Goal: Obtain resource: Download file/media

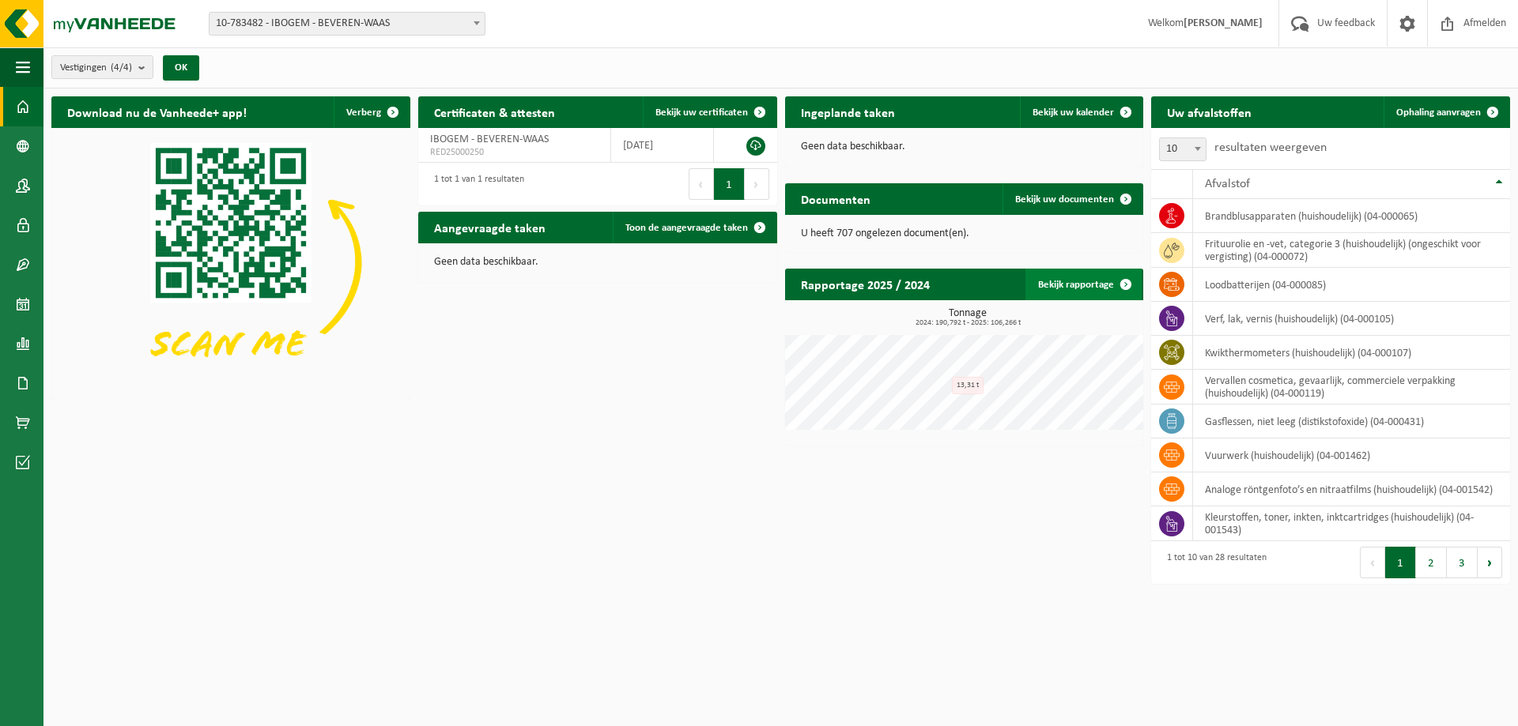
click at [1100, 287] on link "Bekijk rapportage" at bounding box center [1083, 285] width 116 height 32
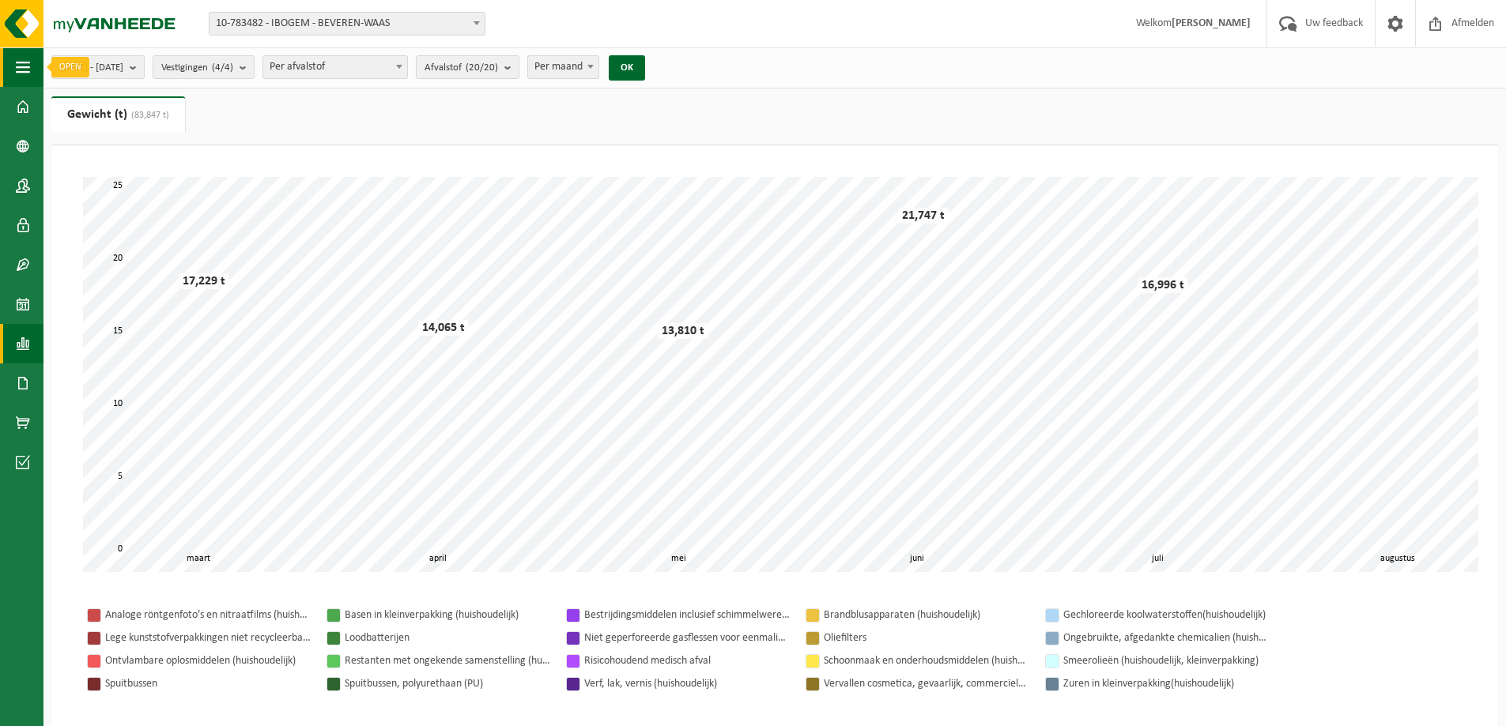
click at [14, 62] on button "Navigatie" at bounding box center [21, 67] width 43 height 40
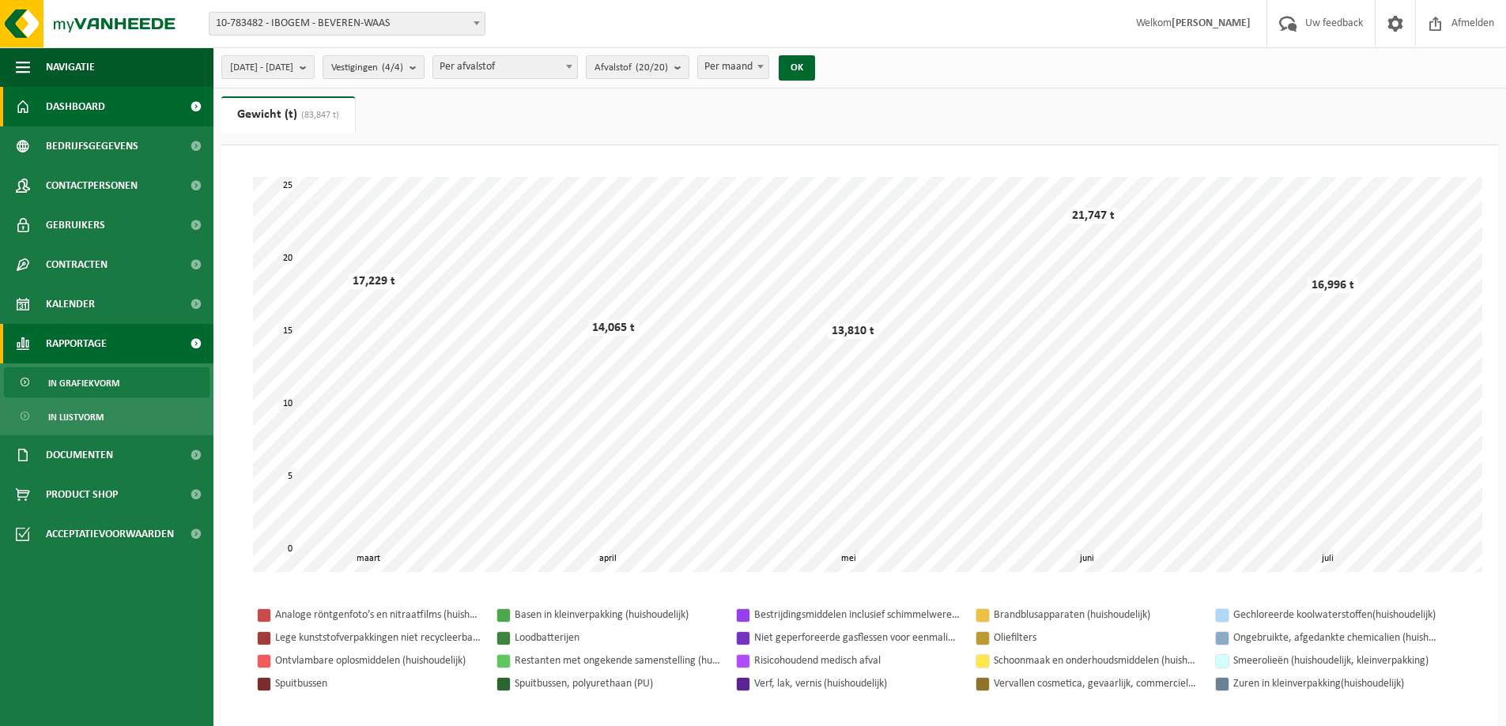
click at [114, 112] on link "Dashboard" at bounding box center [106, 107] width 213 height 40
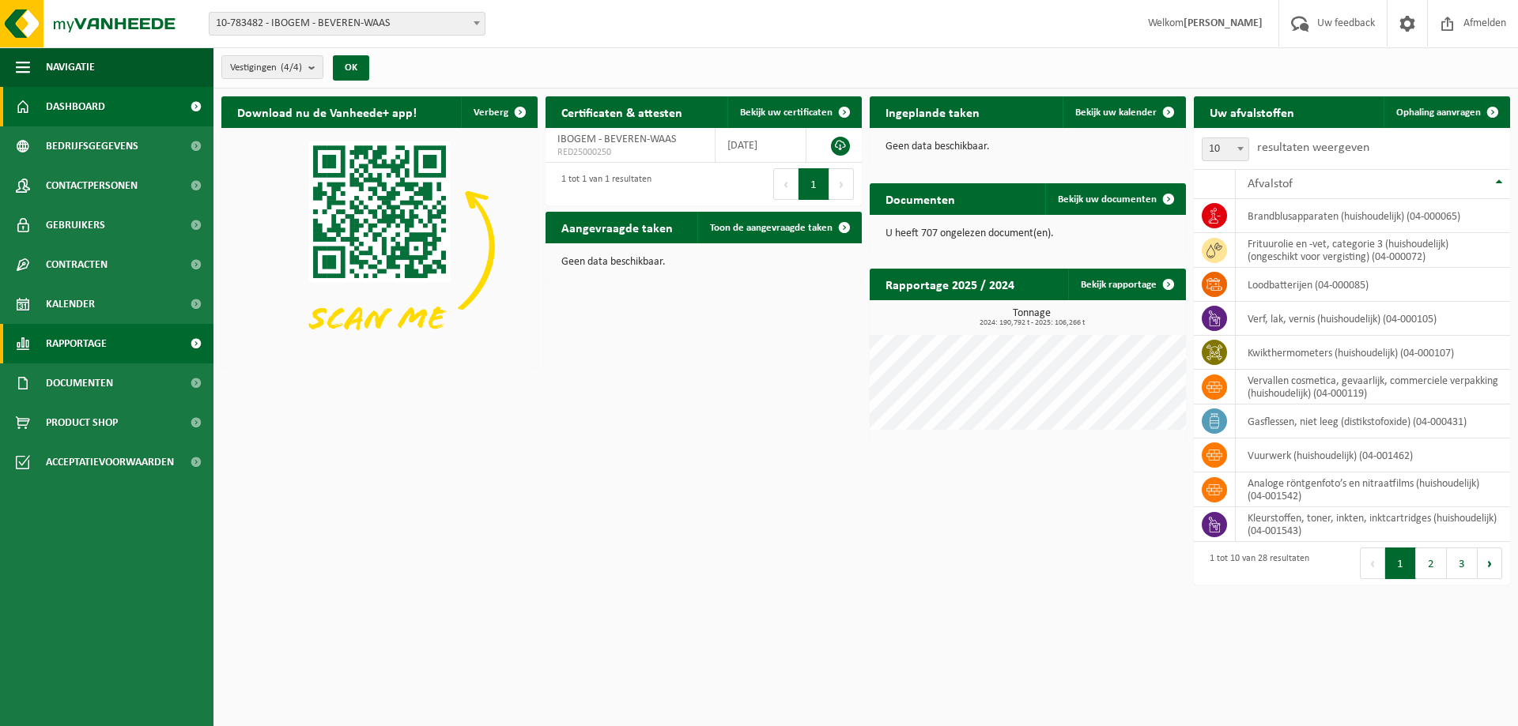
click at [101, 345] on span "Rapportage" at bounding box center [76, 344] width 61 height 40
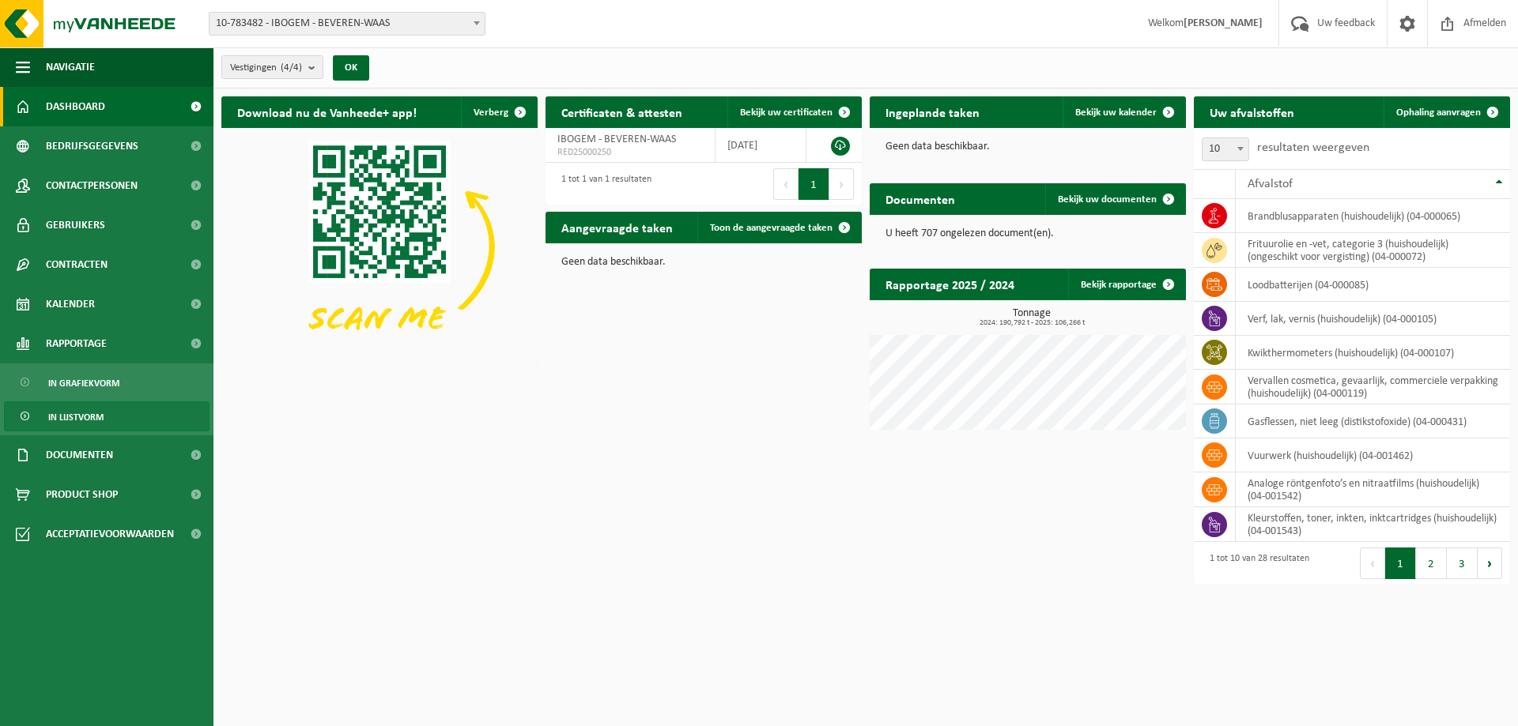
click at [77, 422] on span "In lijstvorm" at bounding box center [75, 417] width 55 height 30
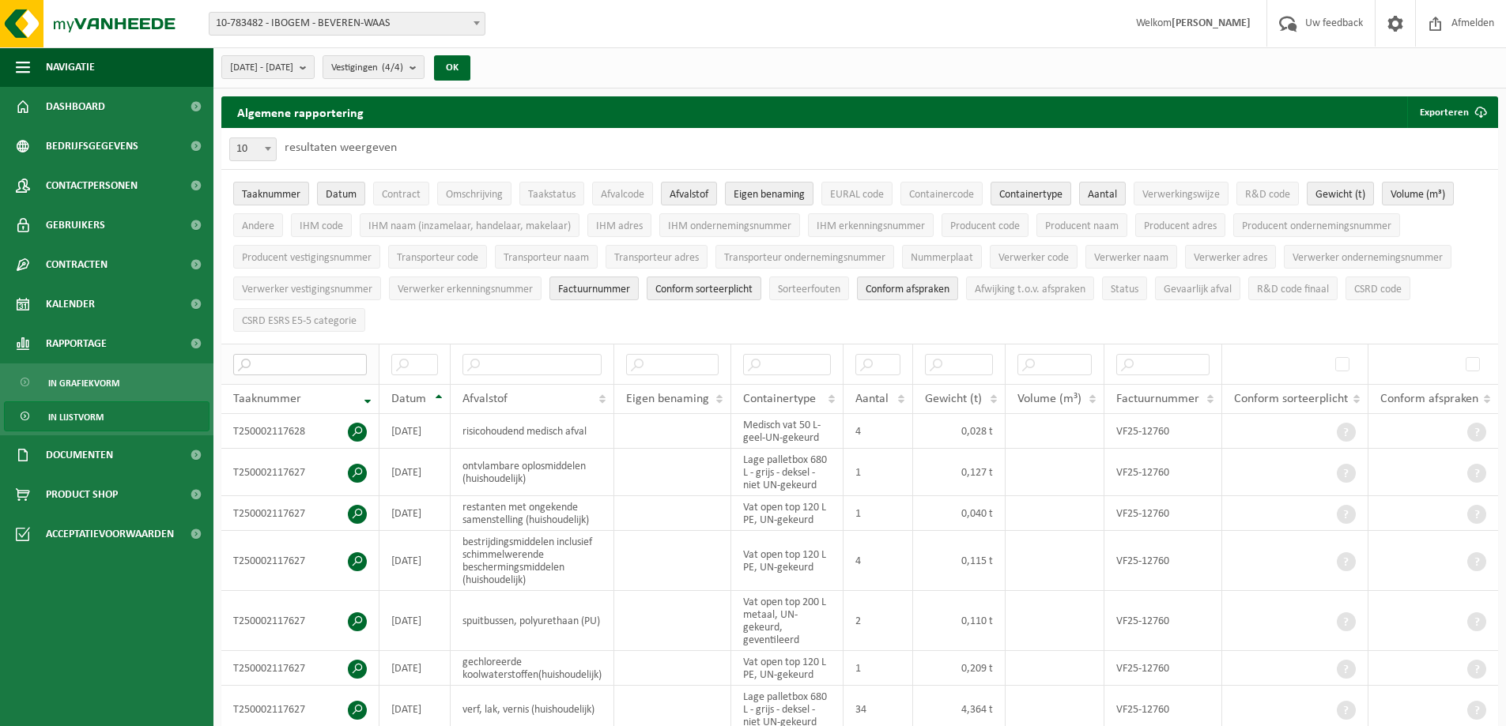
click at [299, 360] on input "text" at bounding box center [300, 364] width 134 height 21
click at [411, 363] on input "text" at bounding box center [414, 364] width 47 height 21
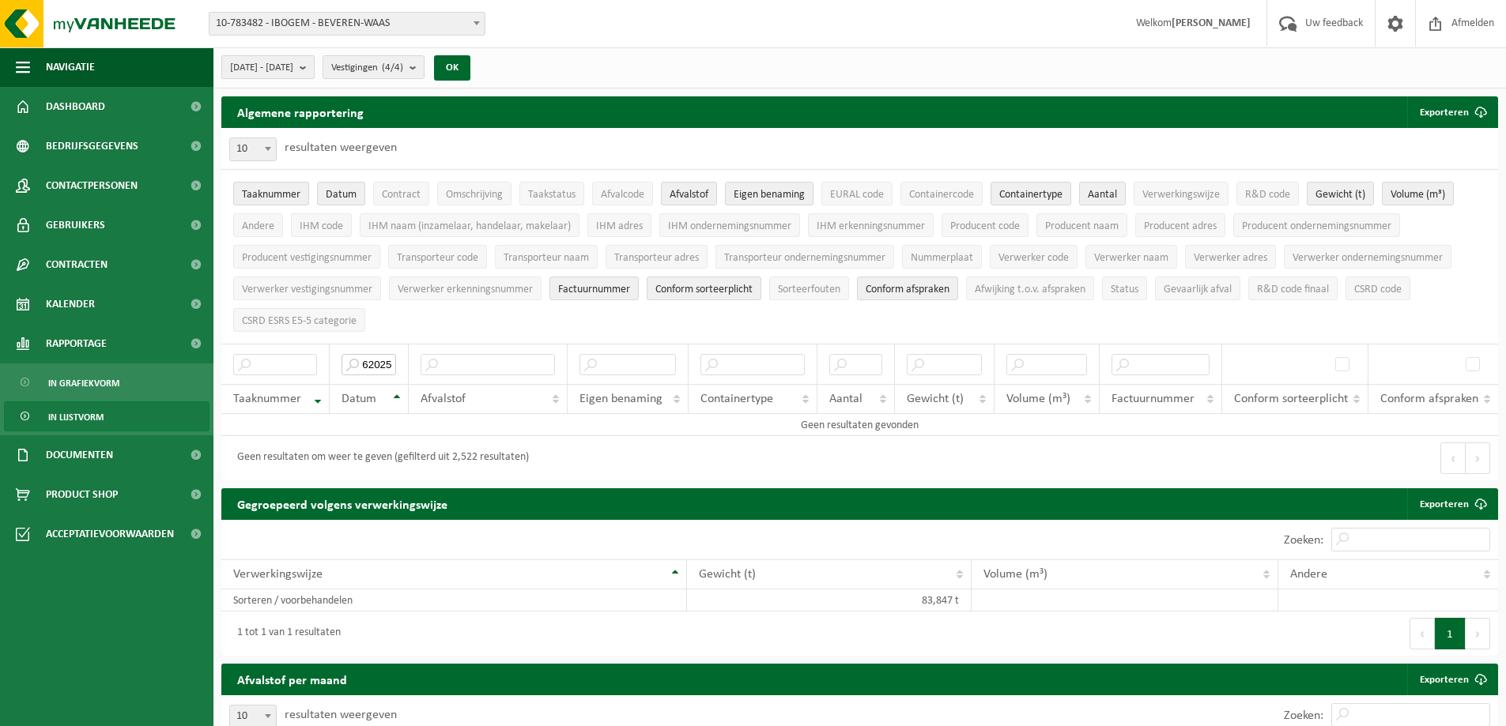
type input "01/01/2025-30062025"
click at [314, 65] on b "submit" at bounding box center [307, 67] width 14 height 22
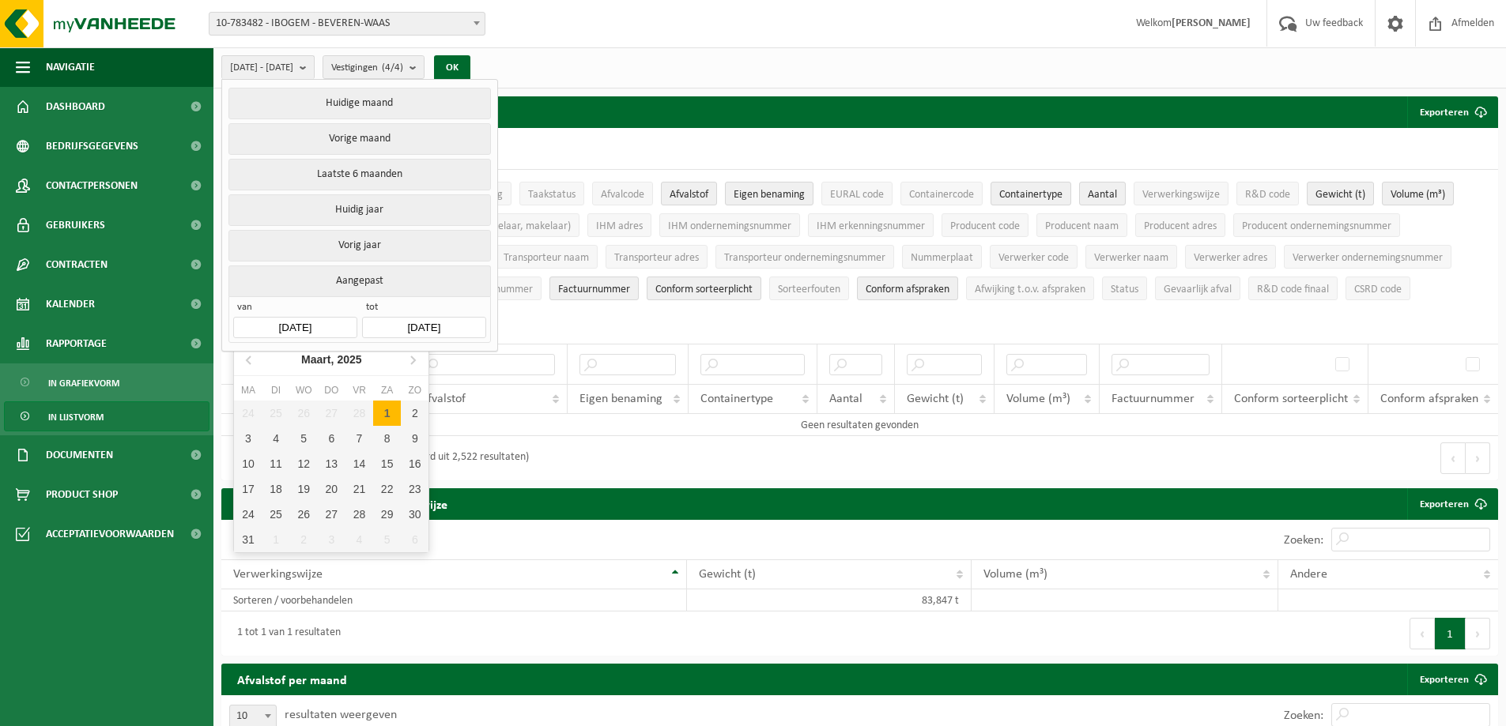
drag, startPoint x: 345, startPoint y: 323, endPoint x: 228, endPoint y: 315, distance: 117.3
click at [228, 315] on li "Aangepast van 2025-03-01 tot 2025-08-14" at bounding box center [359, 304] width 267 height 77
click at [327, 317] on input "2025-03-01" at bounding box center [294, 327] width 123 height 21
click at [250, 365] on icon at bounding box center [249, 359] width 25 height 25
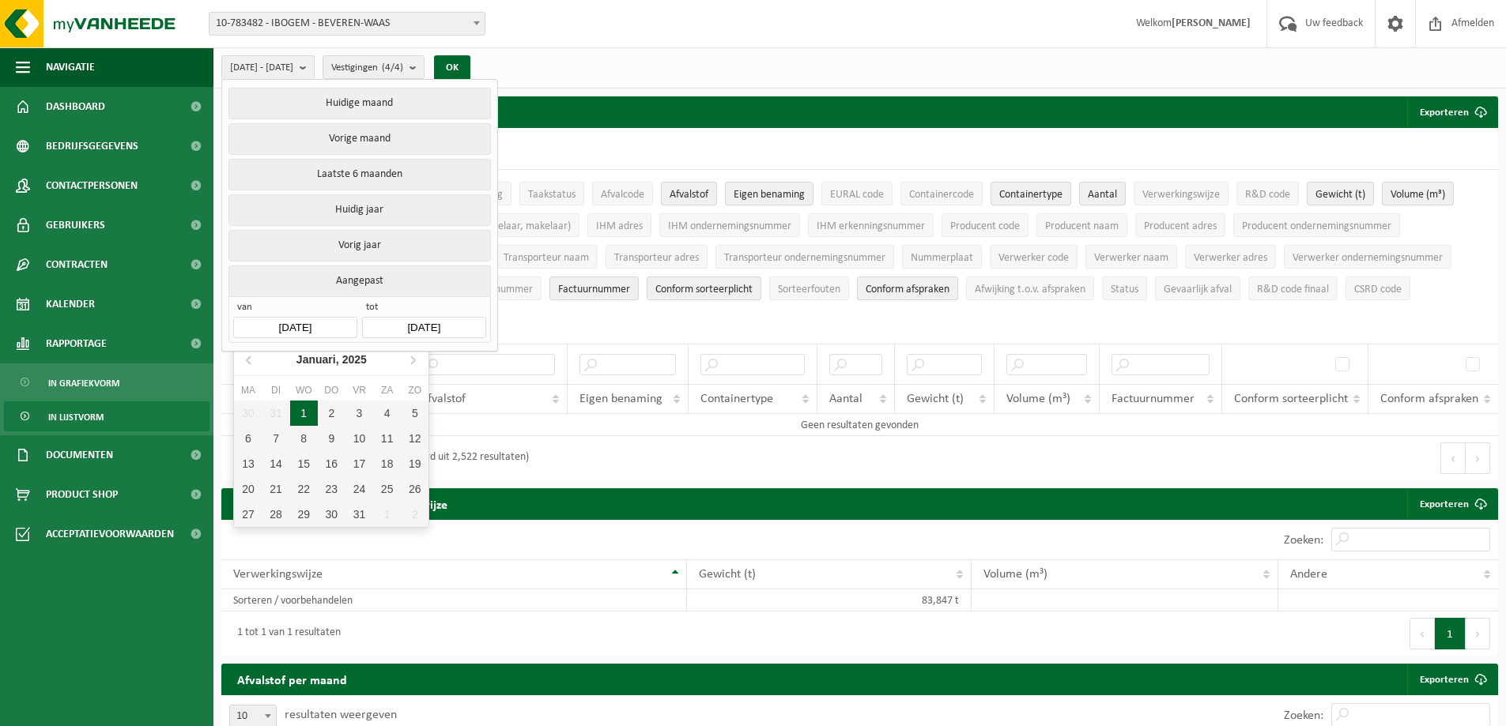
click at [297, 413] on div "1" at bounding box center [304, 413] width 28 height 25
type input "[DATE]"
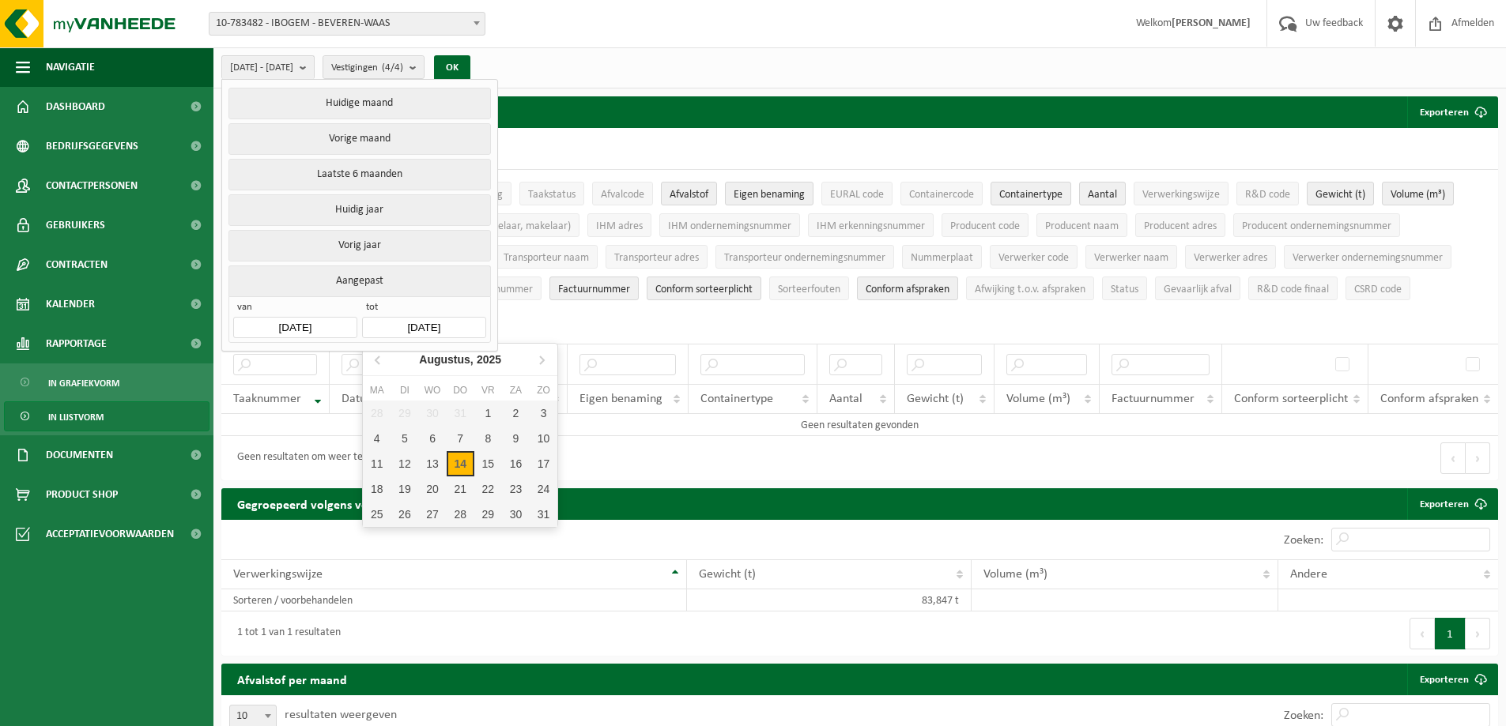
click at [439, 327] on input "2025-08-14" at bounding box center [423, 327] width 123 height 21
click at [379, 357] on icon at bounding box center [377, 361] width 4 height 8
click at [376, 538] on div "30" at bounding box center [377, 539] width 28 height 25
type input "[DATE]"
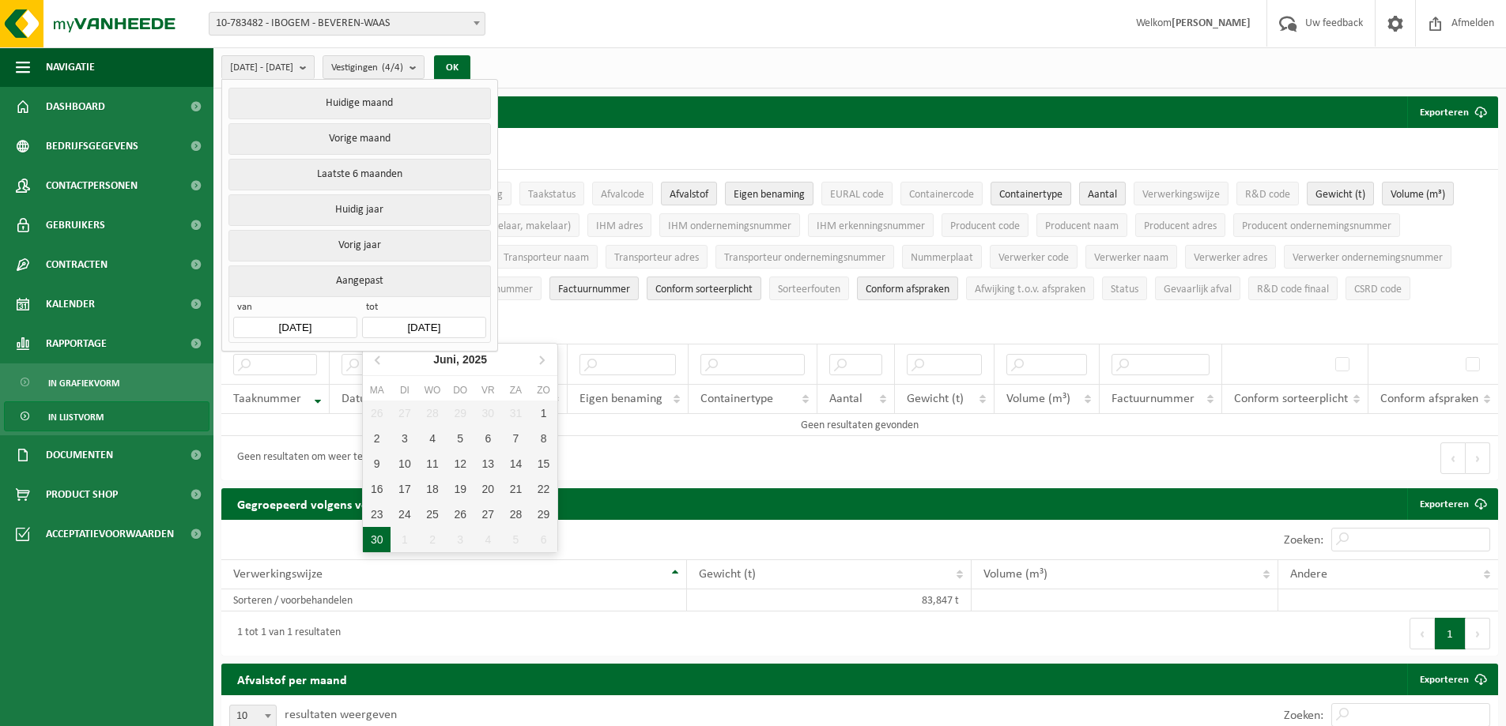
type input "[DATE]"
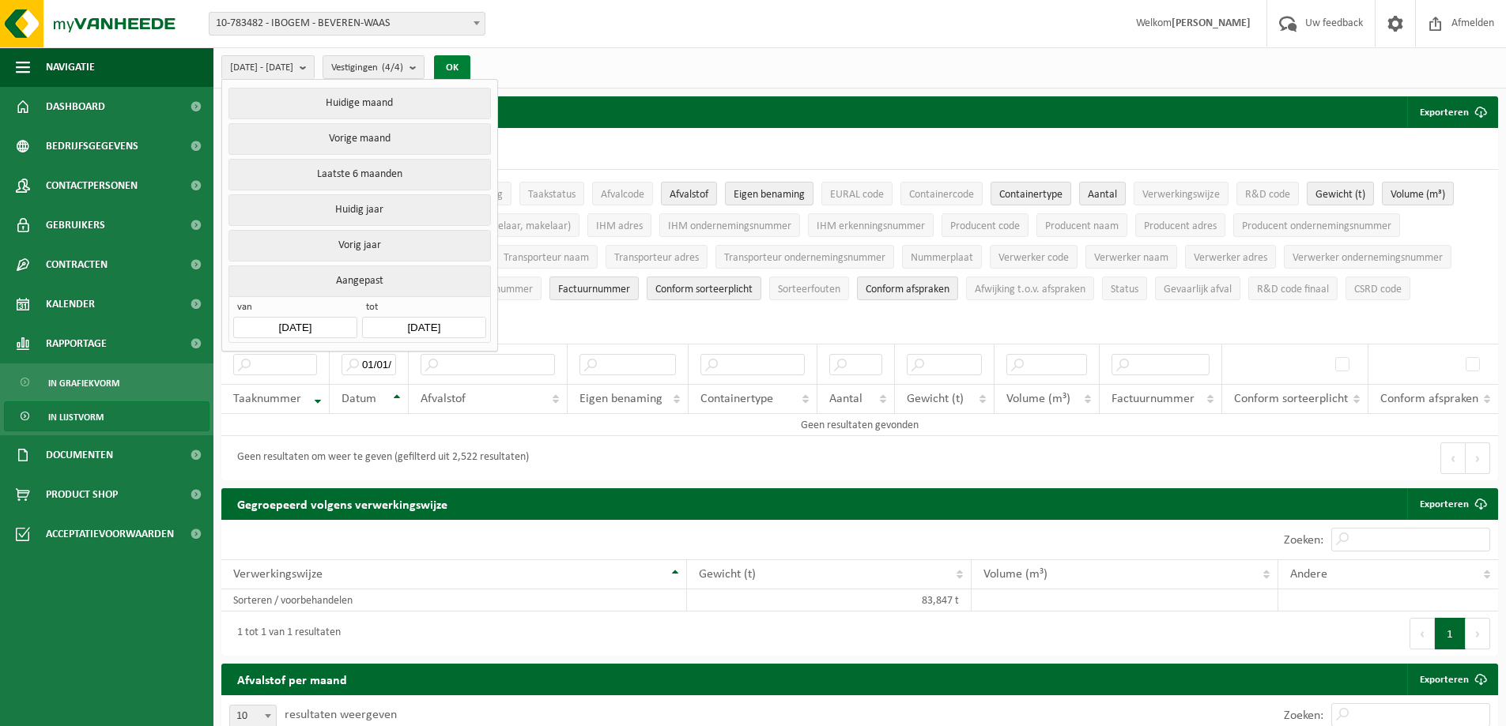
click at [470, 65] on button "OK" at bounding box center [452, 67] width 36 height 25
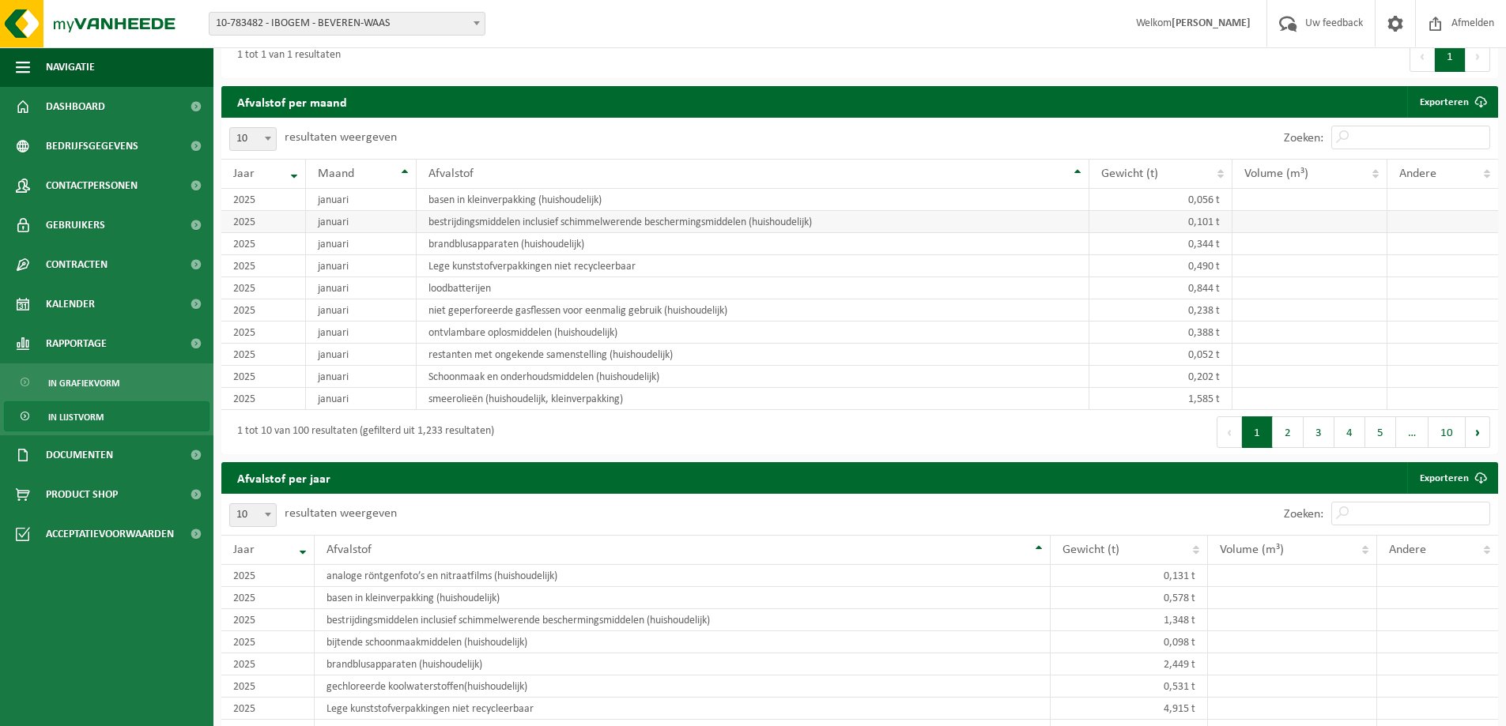
scroll to position [262, 0]
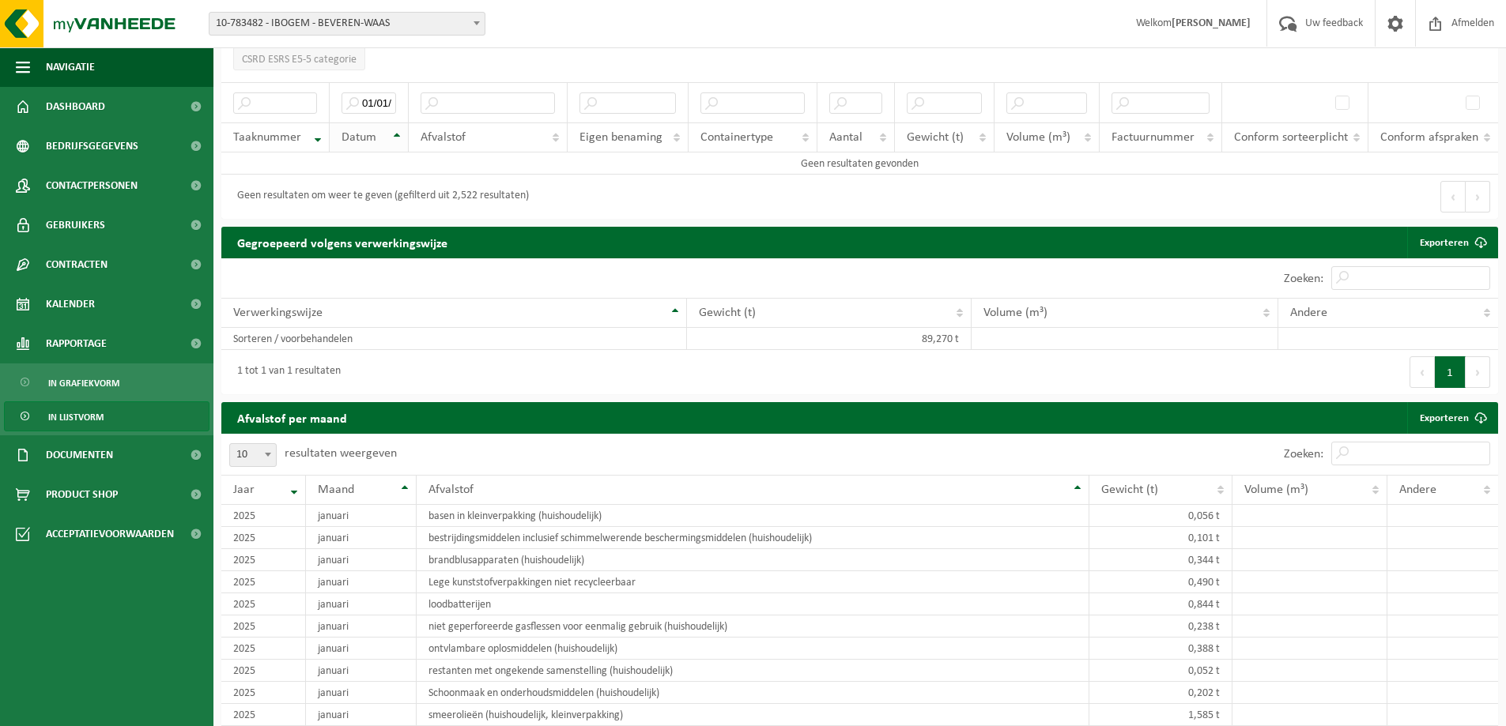
click at [397, 131] on th "Datum" at bounding box center [369, 138] width 79 height 30
click at [381, 100] on input "01/01/2025-30062025" at bounding box center [368, 102] width 55 height 21
click at [389, 130] on th "Datum" at bounding box center [369, 138] width 79 height 30
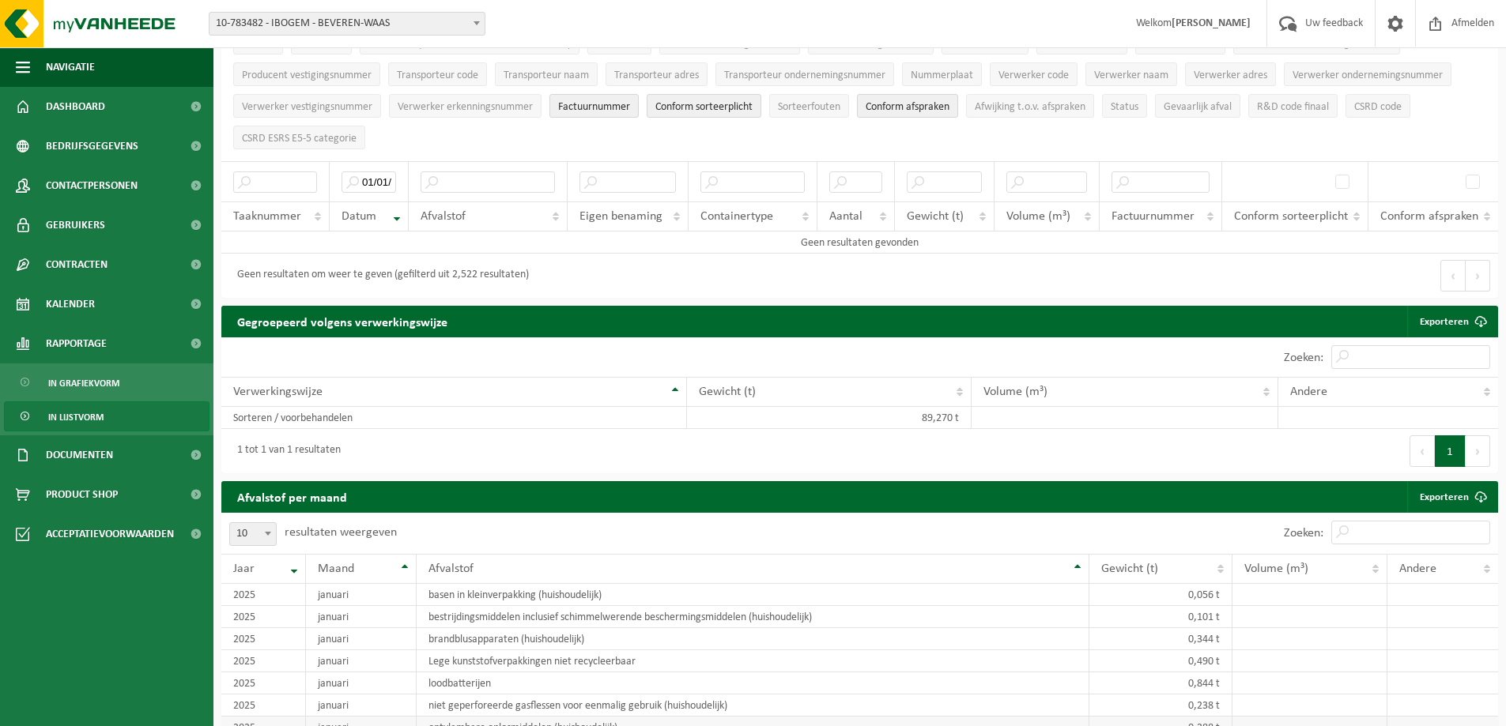
scroll to position [0, 0]
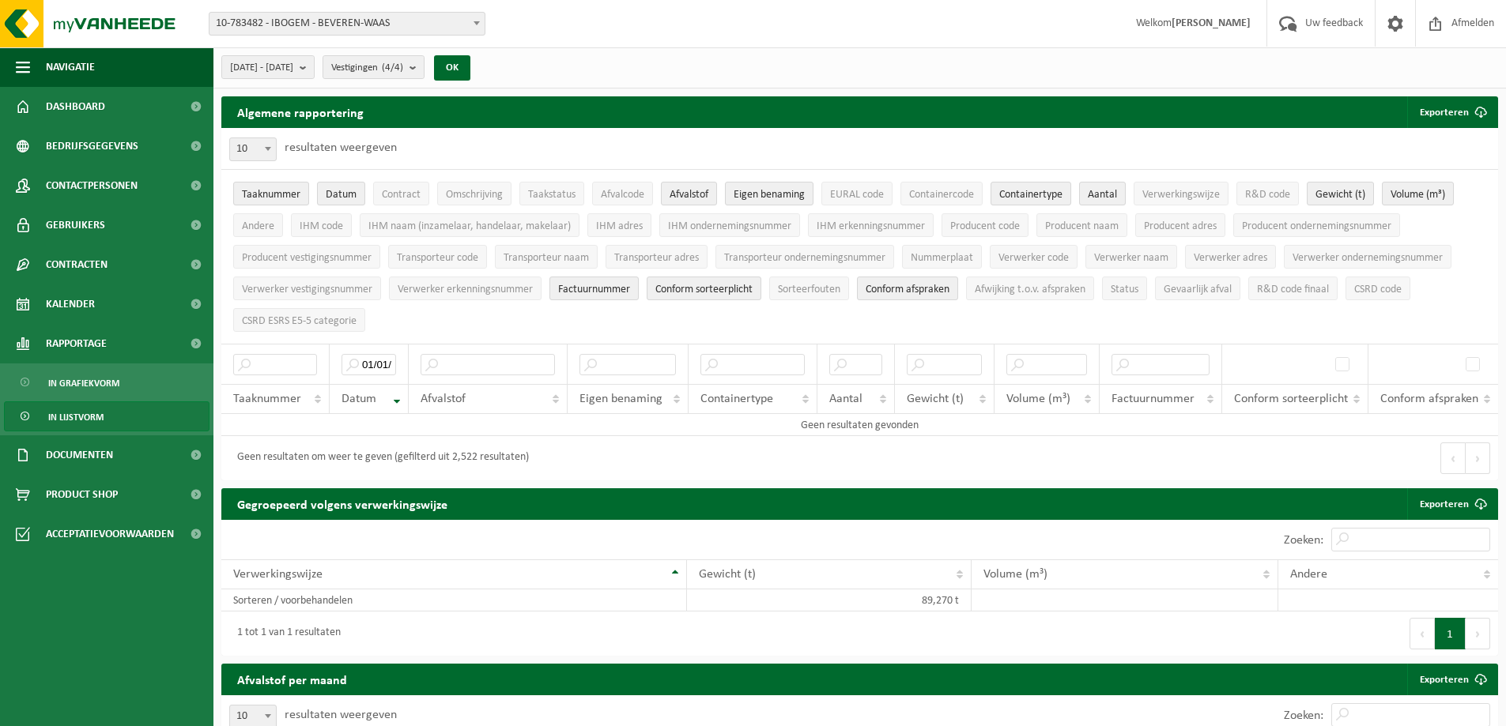
click at [90, 419] on span "In lijstvorm" at bounding box center [75, 417] width 55 height 30
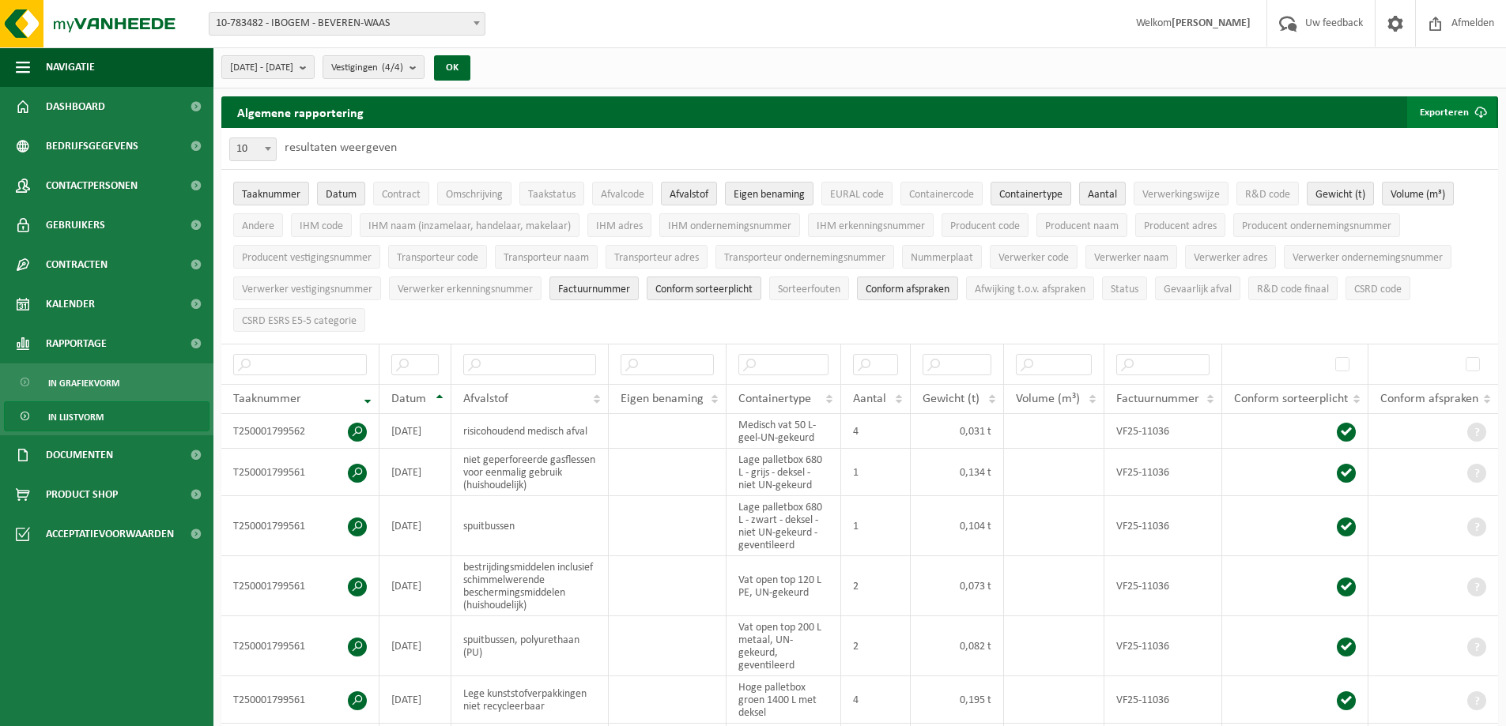
click at [1461, 110] on button "Exporteren" at bounding box center [1451, 112] width 89 height 32
click at [1454, 146] on link "Enkel mijn selectie" at bounding box center [1424, 144] width 143 height 32
